Goal: Find specific page/section: Find specific page/section

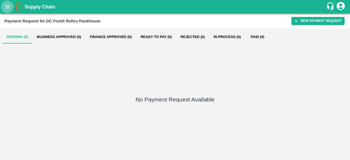
click at [8, 9] on icon "open drawer" at bounding box center [7, 7] width 6 height 6
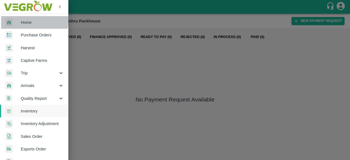
click at [24, 19] on span "Home" at bounding box center [42, 22] width 43 height 6
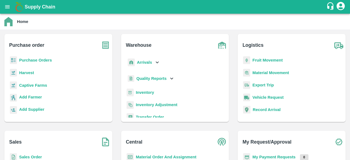
click at [143, 94] on b "Inventory" at bounding box center [145, 92] width 18 height 4
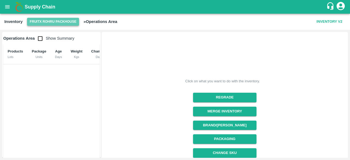
click at [48, 22] on button "FruitX Rohru Packhouse" at bounding box center [53, 22] width 52 height 8
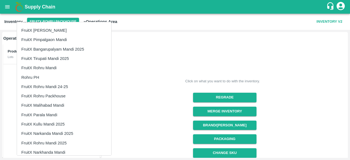
scroll to position [204, 0]
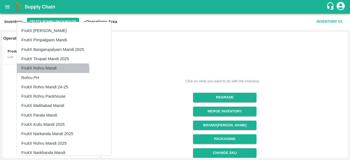
click at [52, 70] on li "FruitX Rohru Mandi" at bounding box center [64, 67] width 94 height 9
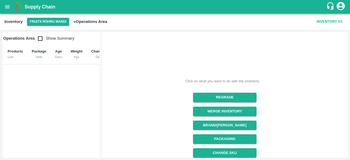
scroll to position [85, 0]
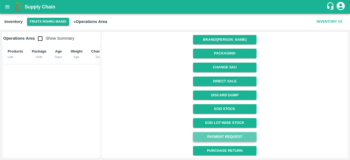
click at [215, 137] on link "Payment Request" at bounding box center [224, 137] width 63 height 10
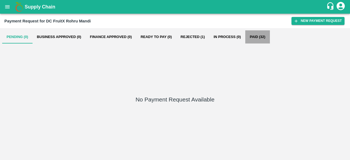
click at [255, 38] on button "Paid (32)" at bounding box center [257, 36] width 25 height 13
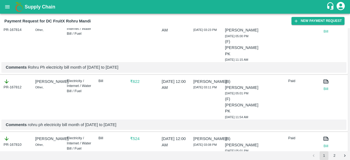
scroll to position [247, 0]
drag, startPoint x: 61, startPoint y: 79, endPoint x: 35, endPoint y: 81, distance: 26.0
click at [35, 27] on p "[PERSON_NAME]" at bounding box center [48, 24] width 26 height 6
copy p "[PERSON_NAME]"
